Goal: Transaction & Acquisition: Subscribe to service/newsletter

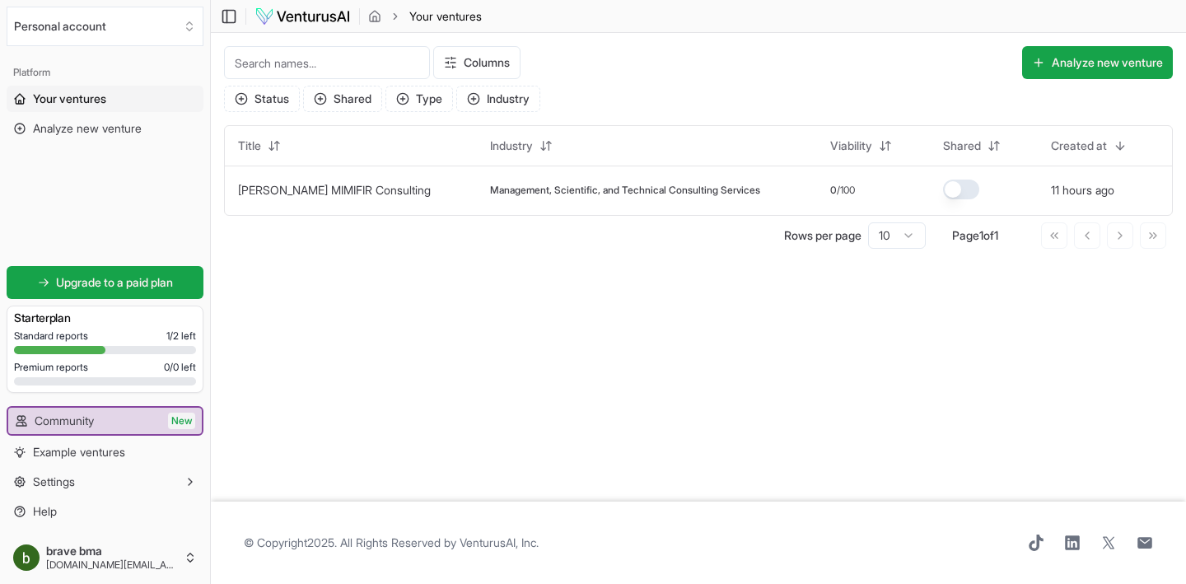
click at [299, 2] on header "Toggle Sidebar Your ventures" at bounding box center [698, 16] width 975 height 33
click at [299, 19] on img at bounding box center [303, 17] width 96 height 20
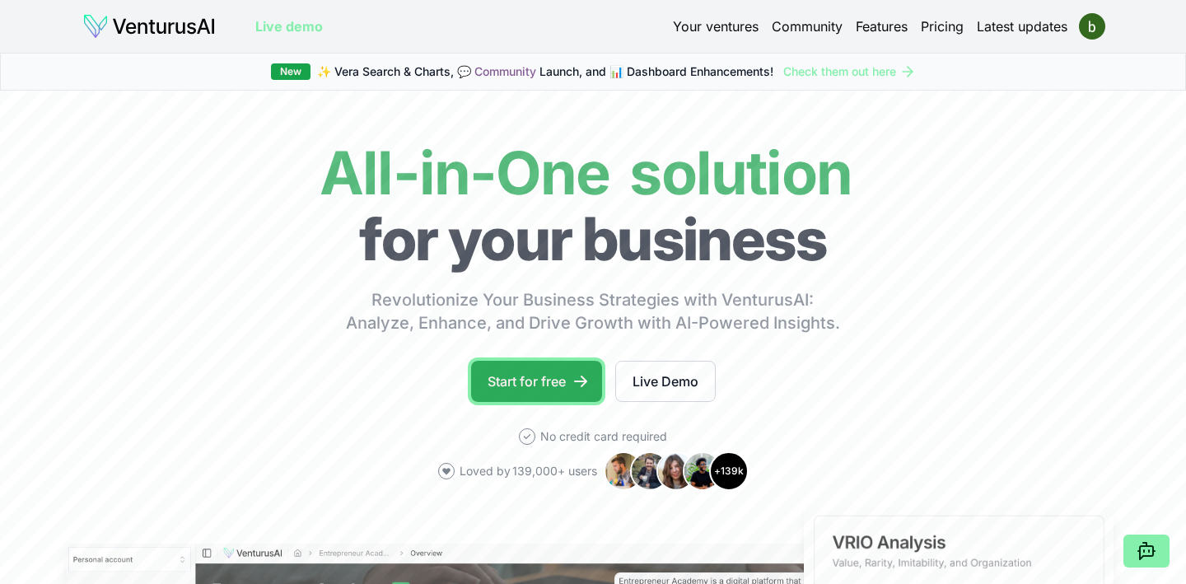
click at [556, 387] on link "Start for free" at bounding box center [536, 381] width 131 height 41
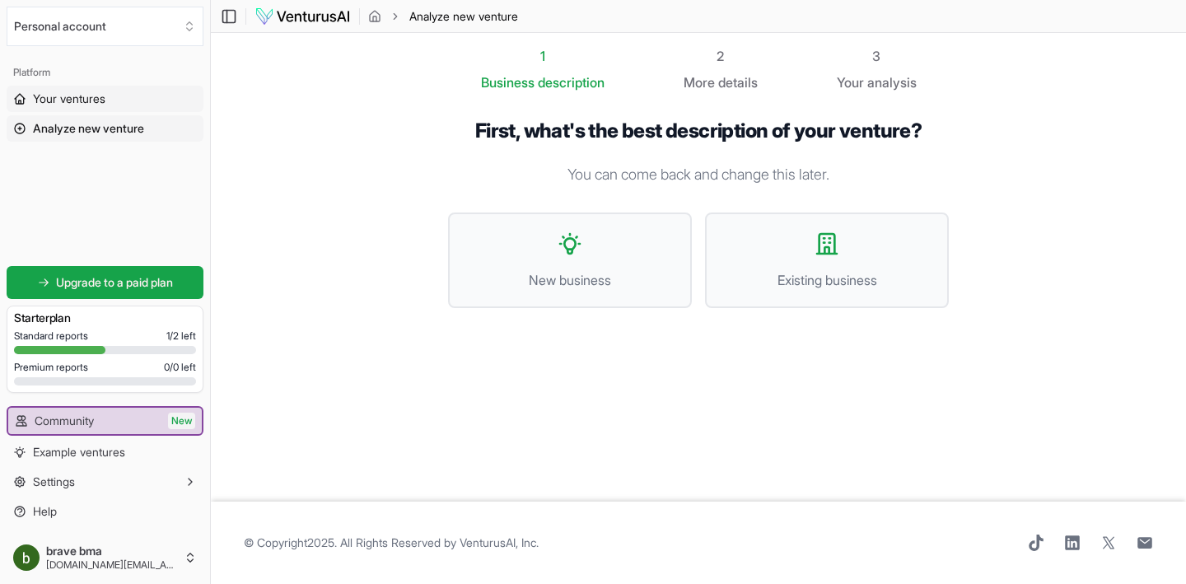
click at [94, 101] on span "Your ventures" at bounding box center [69, 99] width 72 height 16
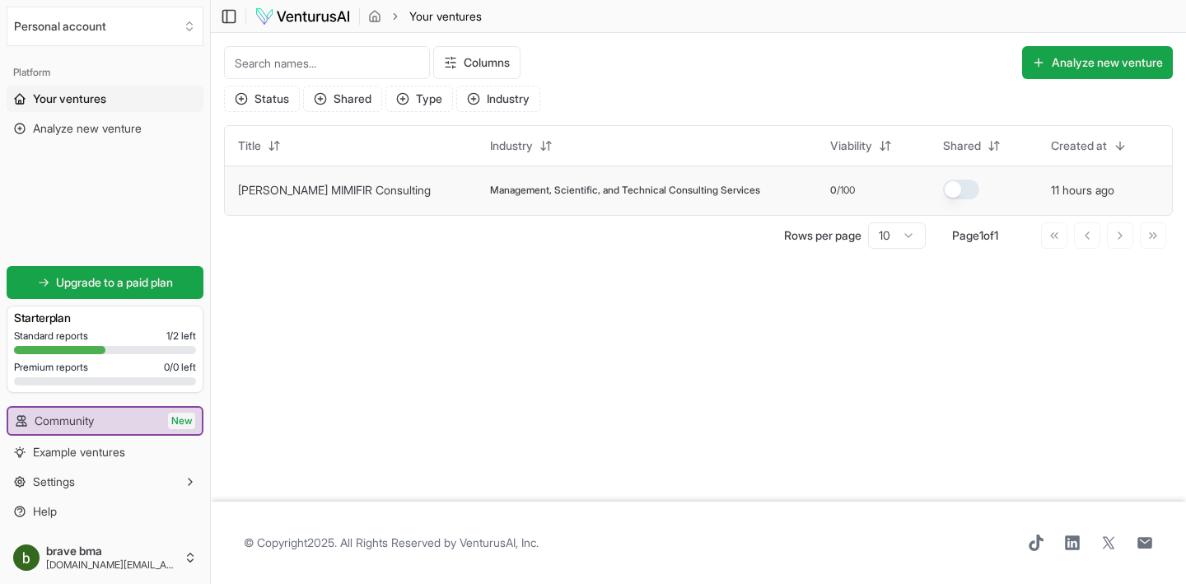
click at [334, 199] on td "[PERSON_NAME] MIMIFIR Consulting" at bounding box center [351, 190] width 252 height 49
click at [490, 188] on span "Management, Scientific, and Technical Consulting Services" at bounding box center [625, 190] width 270 height 13
click at [132, 133] on span "Analyze new venture" at bounding box center [87, 128] width 109 height 16
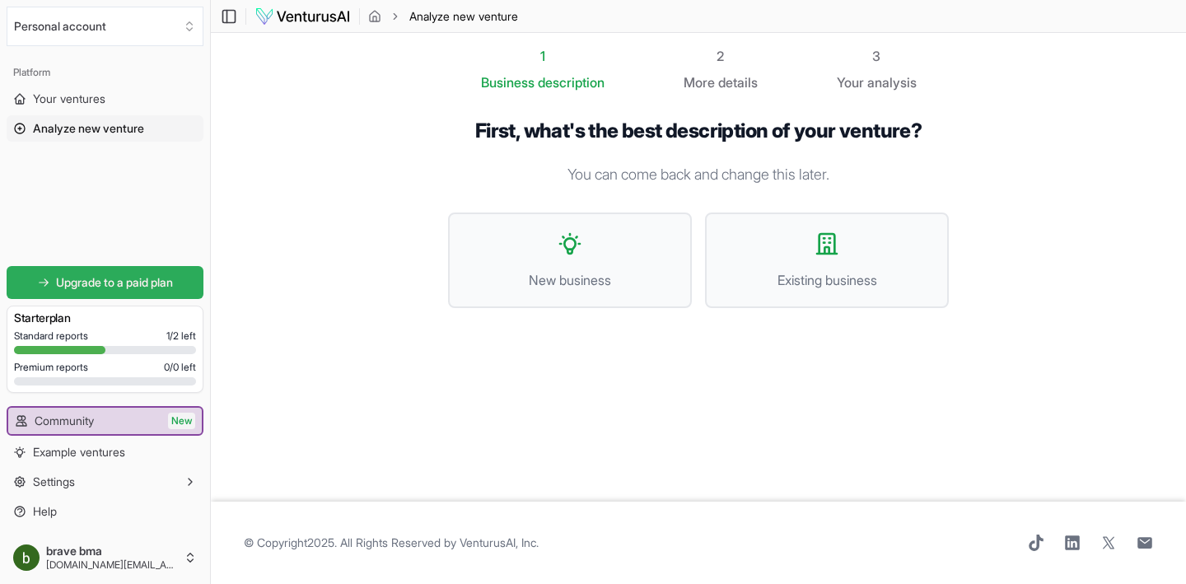
click at [127, 285] on span "Upgrade to a paid plan" at bounding box center [114, 282] width 117 height 16
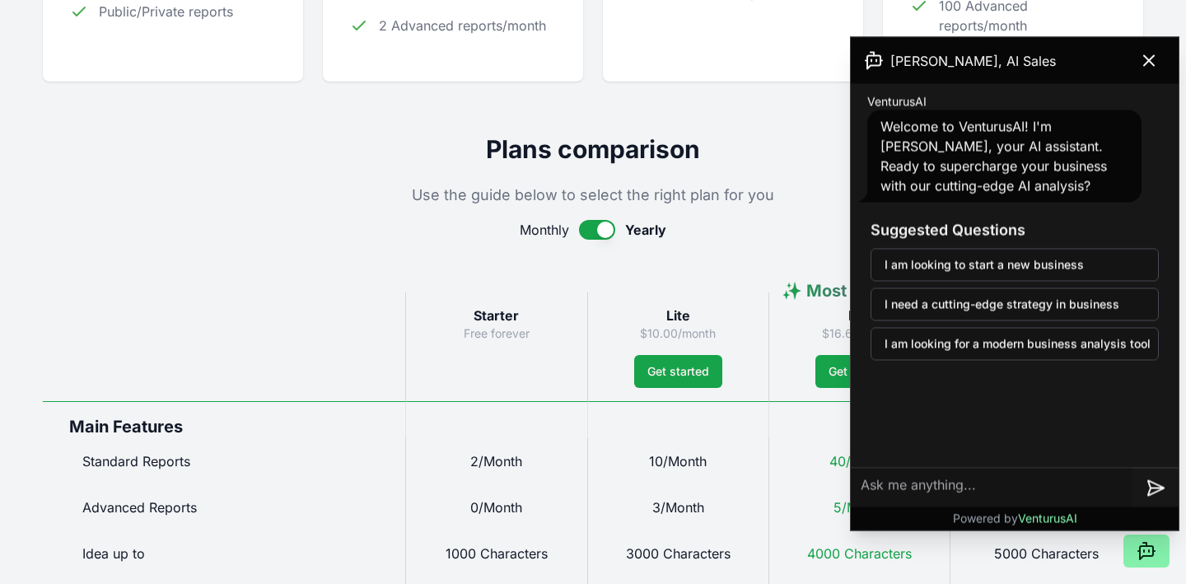
scroll to position [636, 0]
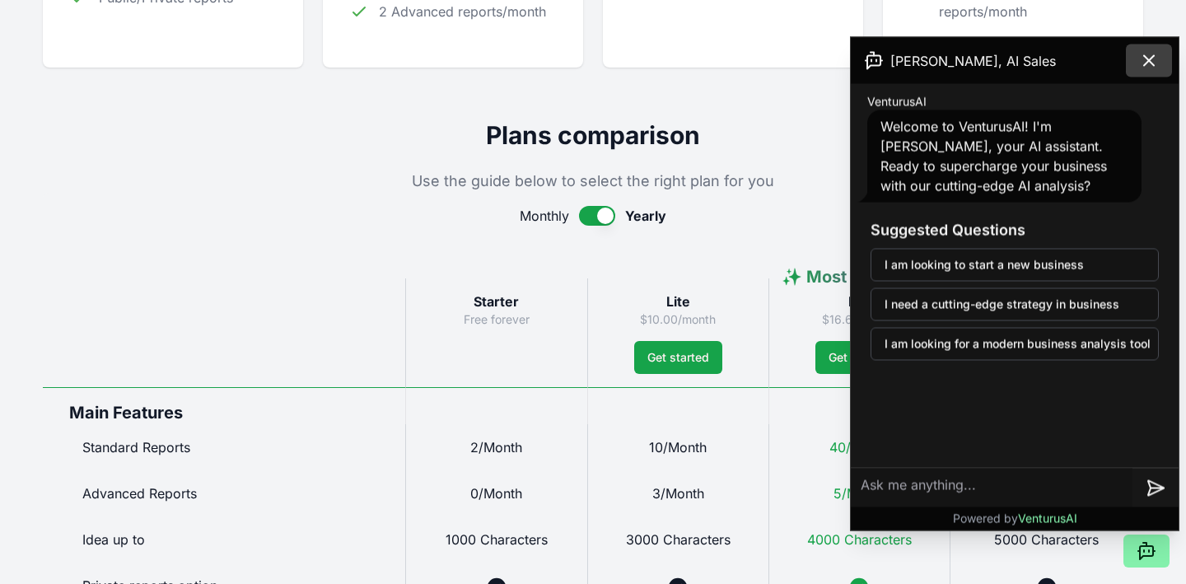
click at [1163, 55] on button at bounding box center [1149, 60] width 46 height 33
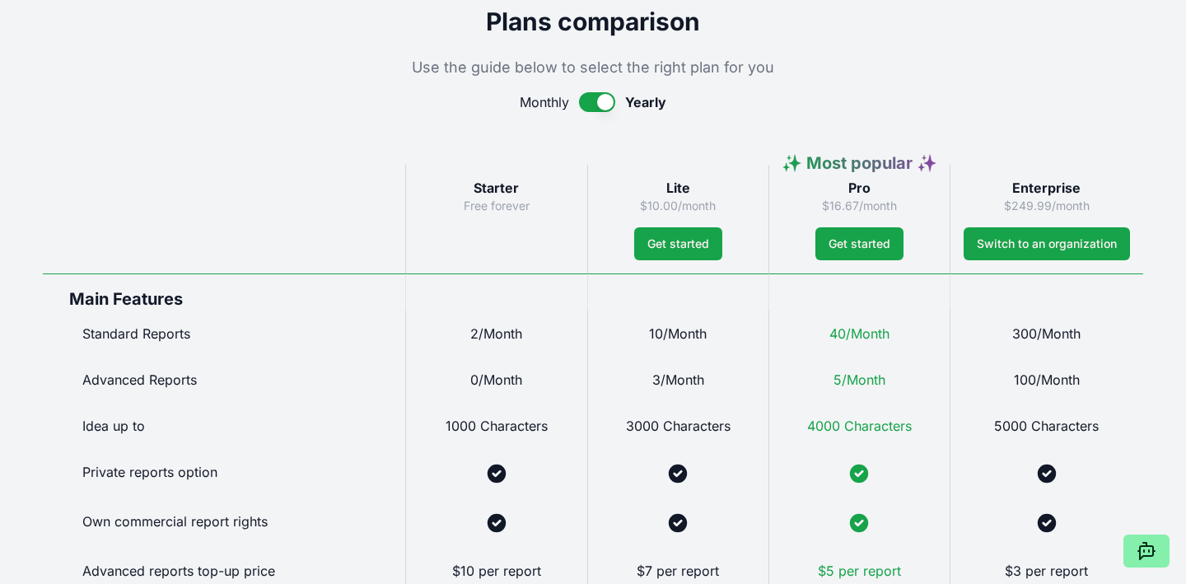
scroll to position [754, 0]
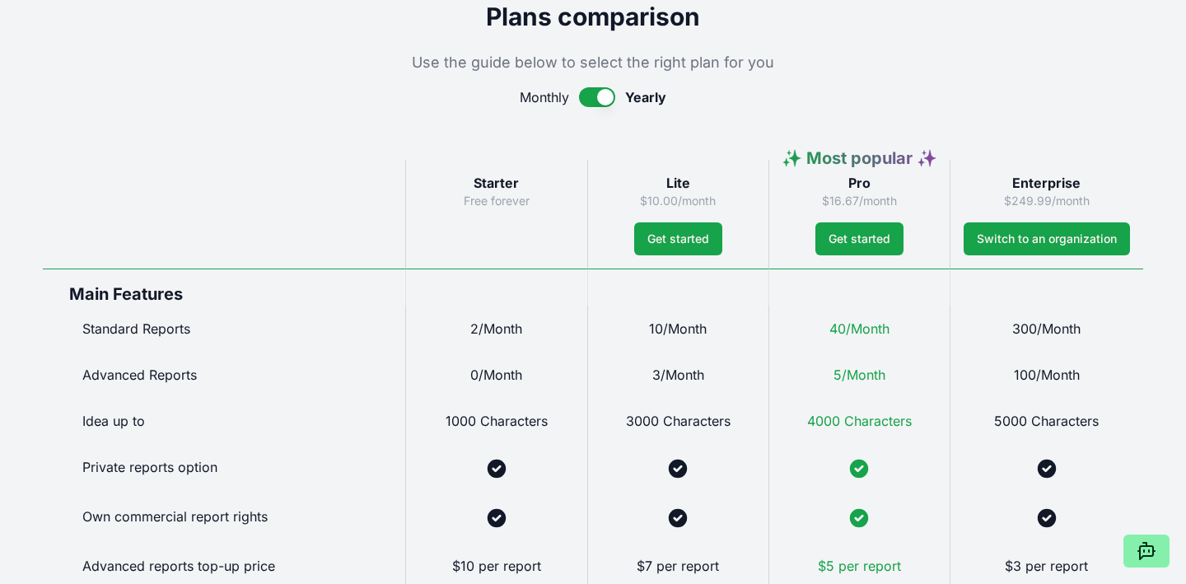
click at [619, 94] on div "Monthly Yearly" at bounding box center [593, 97] width 1100 height 20
click at [611, 96] on button "button" at bounding box center [597, 97] width 36 height 20
click at [611, 96] on button "button" at bounding box center [600, 97] width 36 height 20
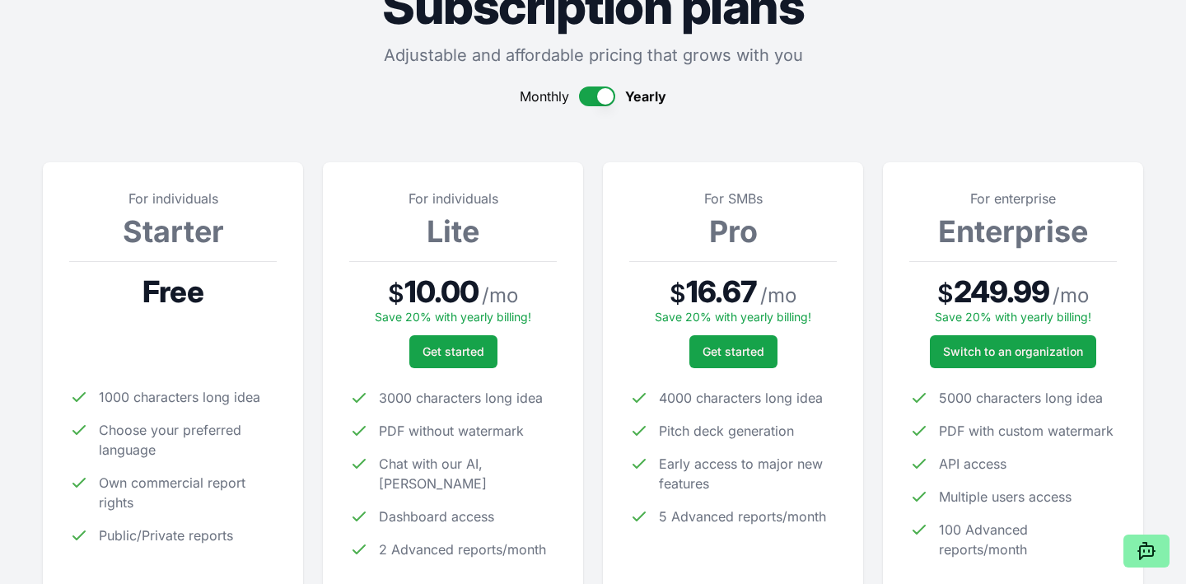
scroll to position [0, 0]
